Goal: Task Accomplishment & Management: Complete application form

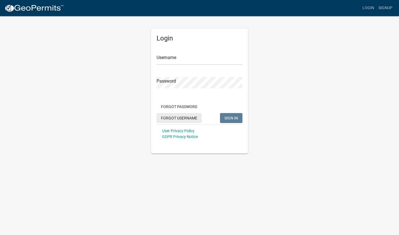
click at [185, 116] on button "Forgot Username" at bounding box center [179, 118] width 45 height 10
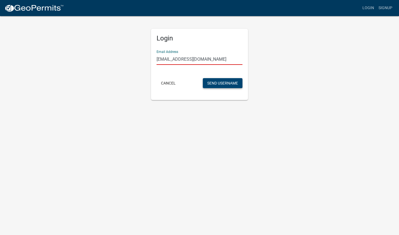
type input "[EMAIL_ADDRESS][DOMAIN_NAME]"
click at [192, 83] on button "Send Username" at bounding box center [223, 83] width 40 height 10
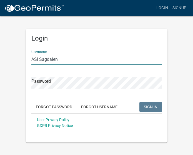
click at [38, 59] on input "ASl Sagdalen" at bounding box center [96, 58] width 130 height 11
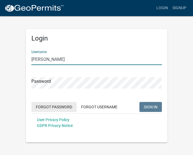
type input "[PERSON_NAME]"
click at [50, 106] on button "Forgot Password" at bounding box center [53, 107] width 45 height 10
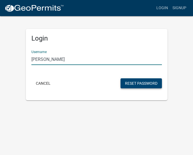
type input "[PERSON_NAME]"
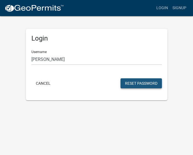
click at [136, 85] on button "Reset Password" at bounding box center [140, 83] width 41 height 10
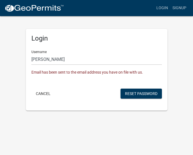
click at [143, 88] on form "Username [PERSON_NAME] Email has been sent to the email address you have on fil…" at bounding box center [96, 73] width 130 height 54
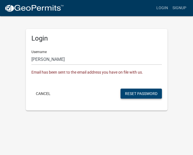
click at [140, 97] on button "Reset Password" at bounding box center [140, 93] width 41 height 10
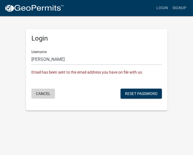
click at [43, 94] on button "Cancel" at bounding box center [43, 93] width 24 height 10
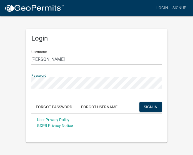
click at [150, 106] on button "SIGN IN" at bounding box center [150, 107] width 22 height 10
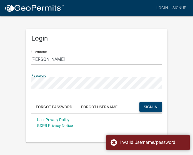
click at [150, 108] on span "SIGN IN" at bounding box center [151, 106] width 14 height 4
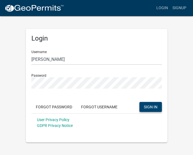
click at [149, 108] on span "SIGN IN" at bounding box center [151, 106] width 14 height 4
click at [147, 107] on span "SIGN IN" at bounding box center [151, 106] width 14 height 4
click at [150, 106] on button "SIGN IN" at bounding box center [150, 107] width 22 height 10
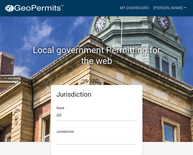
scroll to position [13, 0]
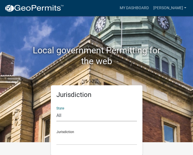
select select "[US_STATE]"
click at [71, 132] on div "Jurisdiction [GEOGRAPHIC_DATA], [US_STATE] [GEOGRAPHIC_DATA], [US_STATE] [GEOGR…" at bounding box center [96, 135] width 80 height 19
click at [70, 129] on div "Jurisdiction [GEOGRAPHIC_DATA], [US_STATE] [GEOGRAPHIC_DATA], [US_STATE] [GEOGR…" at bounding box center [96, 135] width 80 height 19
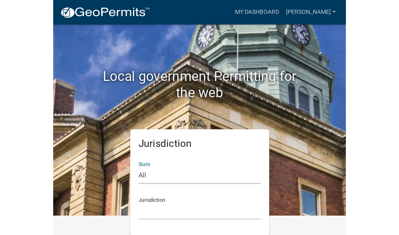
scroll to position [0, 0]
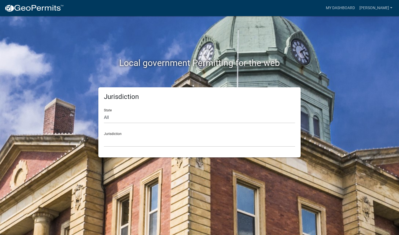
click at [110, 130] on div "Jurisdiction [GEOGRAPHIC_DATA], [US_STATE] [GEOGRAPHIC_DATA], [US_STATE] [GEOGR…" at bounding box center [199, 137] width 191 height 19
click at [113, 134] on div "Jurisdiction [GEOGRAPHIC_DATA], [US_STATE] [GEOGRAPHIC_DATA], [US_STATE] [GEOGR…" at bounding box center [199, 137] width 191 height 19
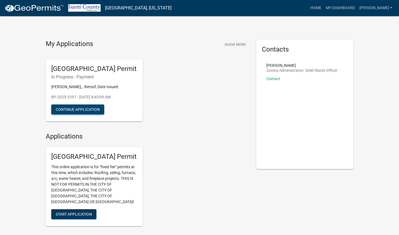
click at [86, 109] on button "Continue Application" at bounding box center [77, 109] width 53 height 10
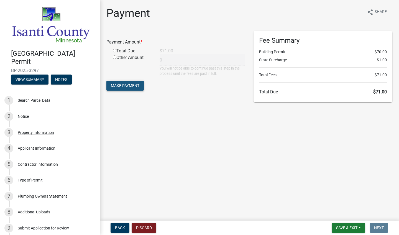
click at [120, 87] on span "Make Payment" at bounding box center [125, 85] width 29 height 4
click at [114, 58] on input "radio" at bounding box center [115, 57] width 4 height 4
radio input "true"
type input "71"
click at [136, 86] on span "Make Payment" at bounding box center [125, 85] width 29 height 4
